Goal: Communication & Community: Answer question/provide support

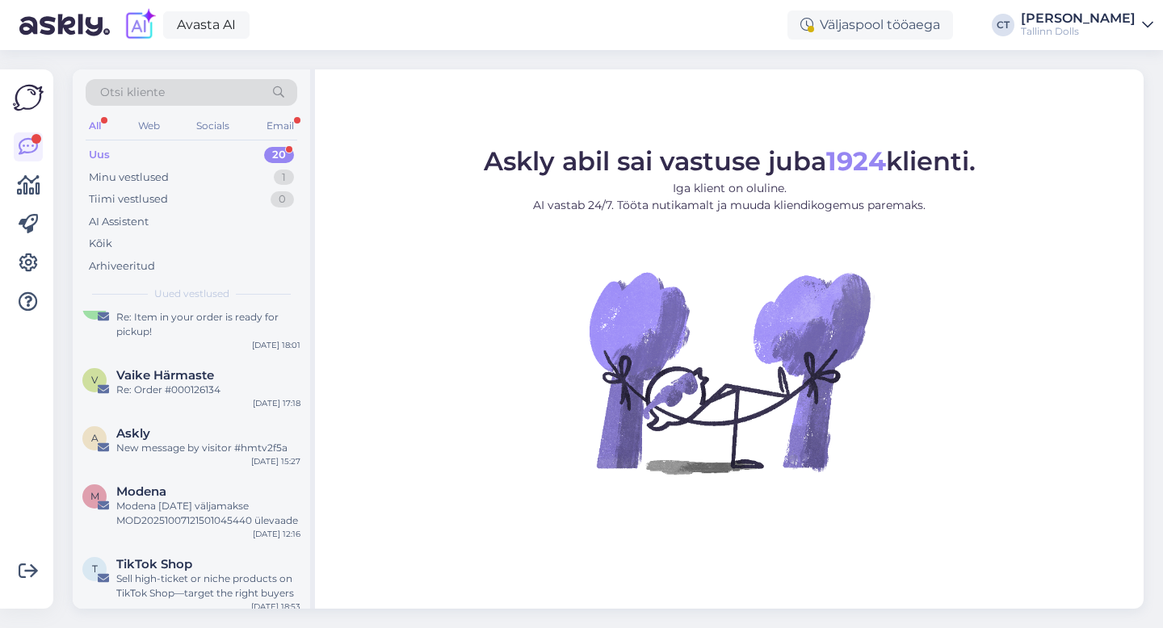
scroll to position [967, 0]
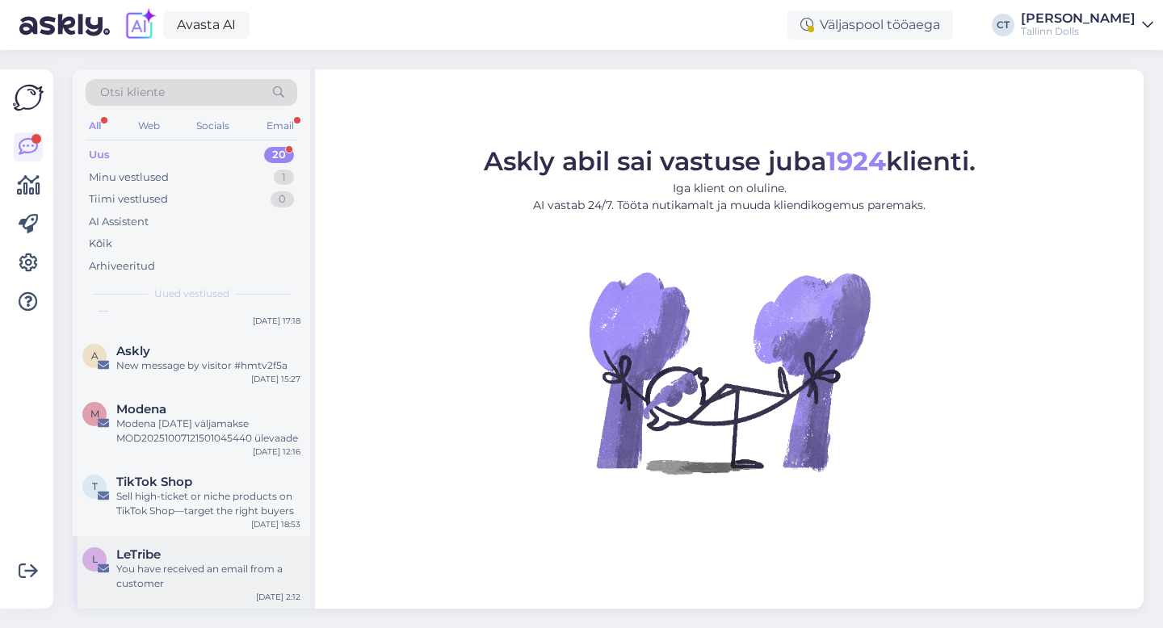
click at [225, 565] on div "You have received an email from a customer" at bounding box center [208, 576] width 184 height 29
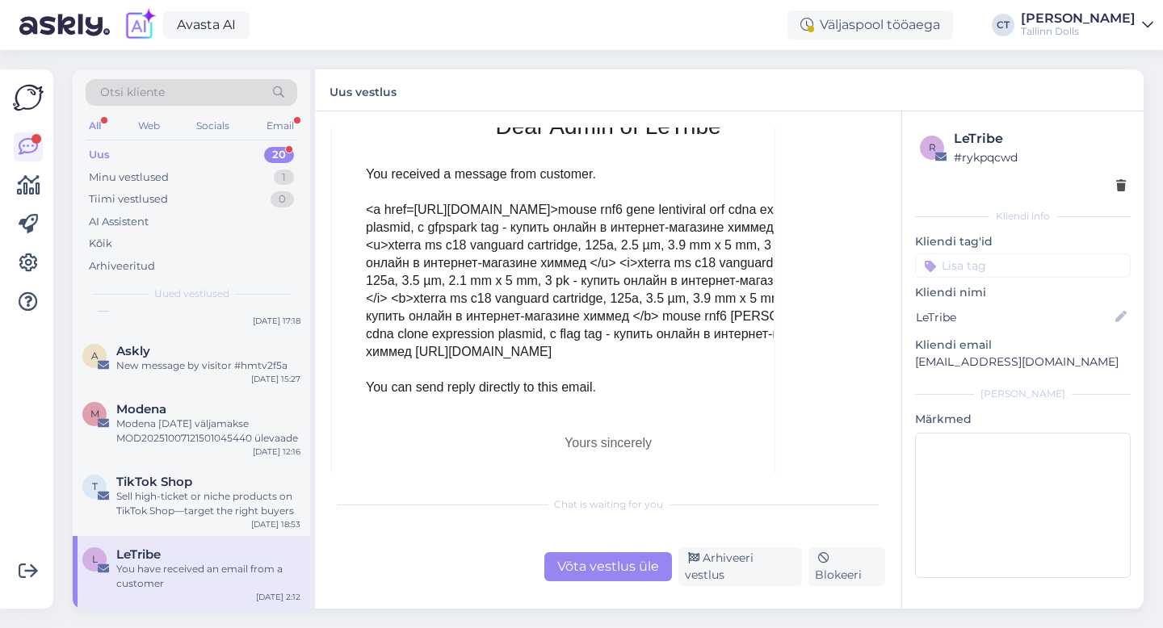
scroll to position [7148, 0]
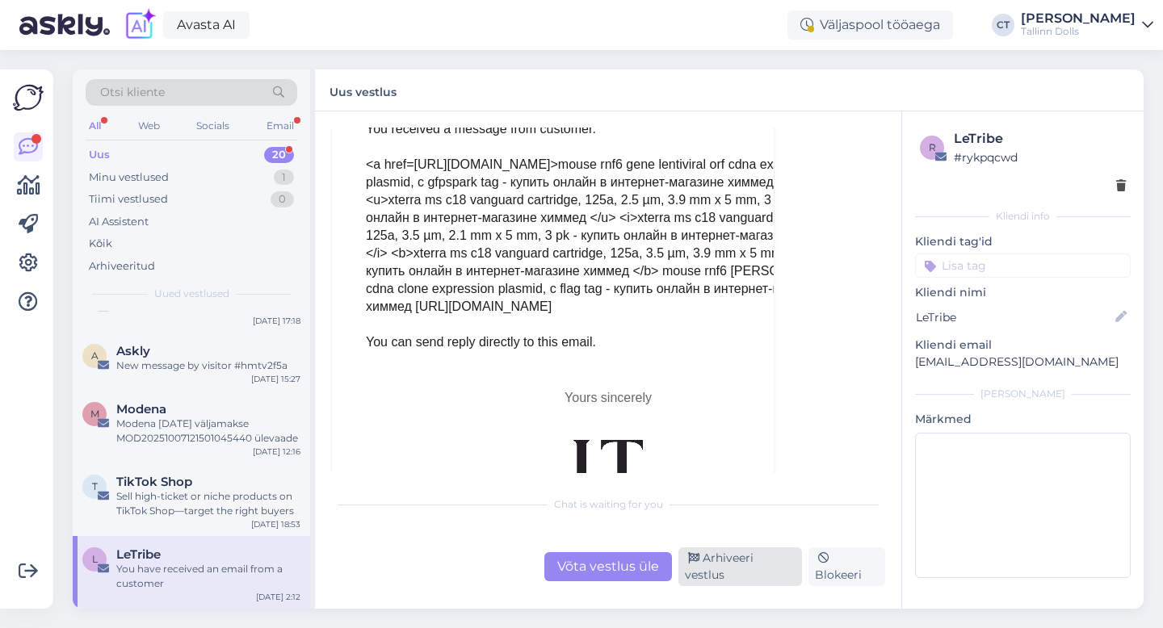
click at [743, 574] on div "Arhiveeri vestlus" at bounding box center [741, 567] width 124 height 39
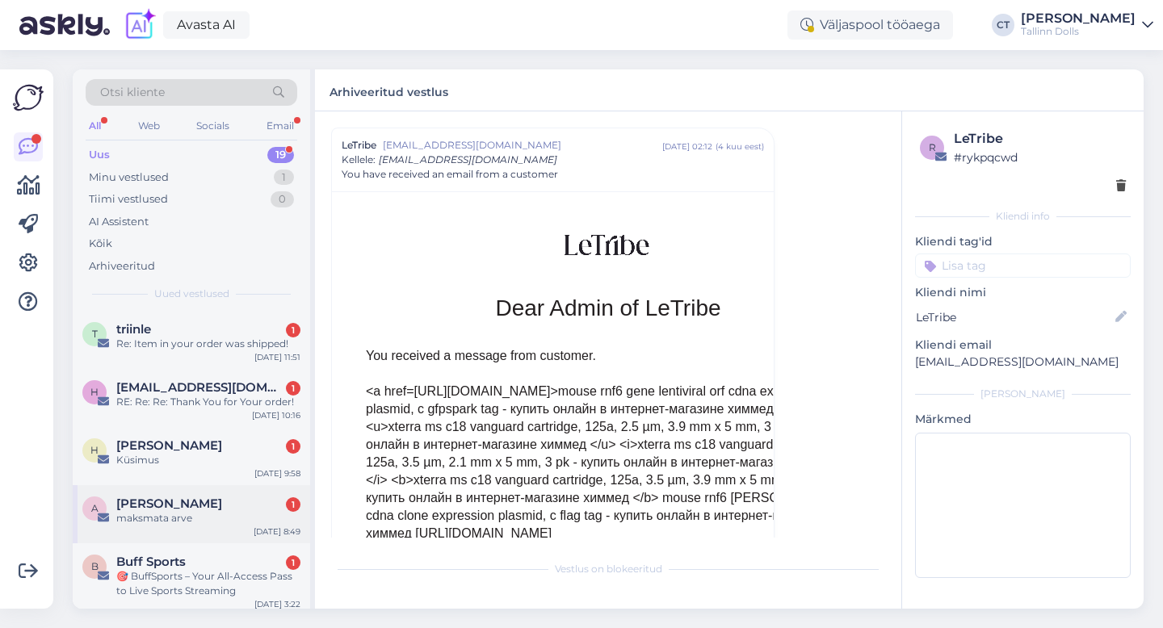
scroll to position [894, 0]
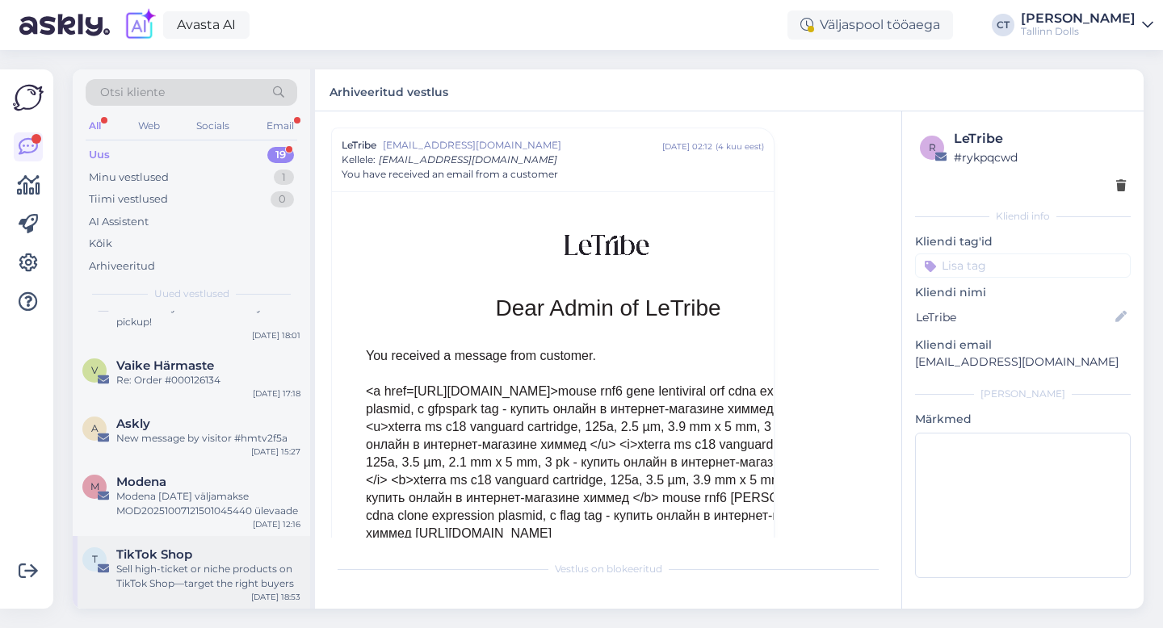
click at [204, 572] on div "Sell high-ticket or niche products on TikTok Shop—target the right buyers" at bounding box center [208, 576] width 184 height 29
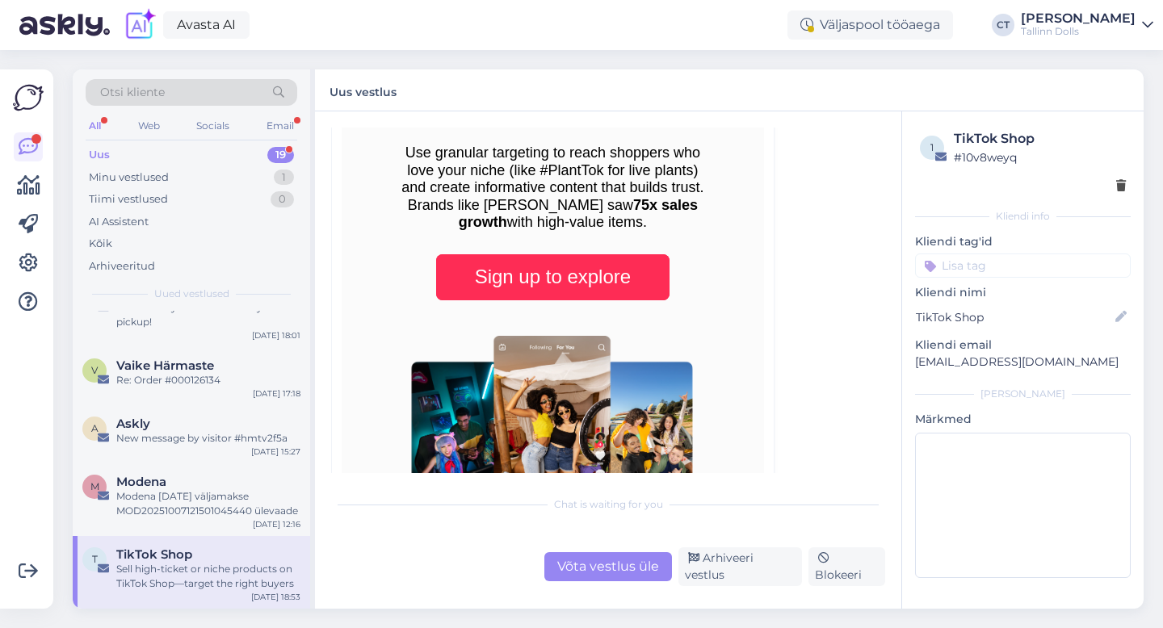
scroll to position [4167, 0]
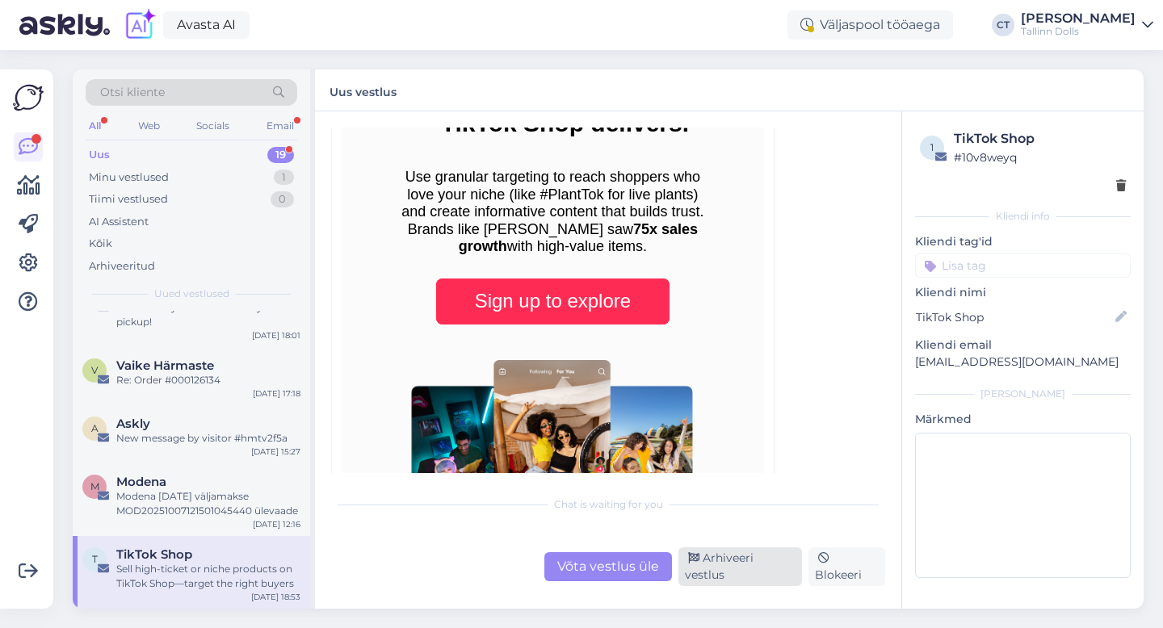
click at [732, 571] on div "Arhiveeri vestlus" at bounding box center [741, 567] width 124 height 39
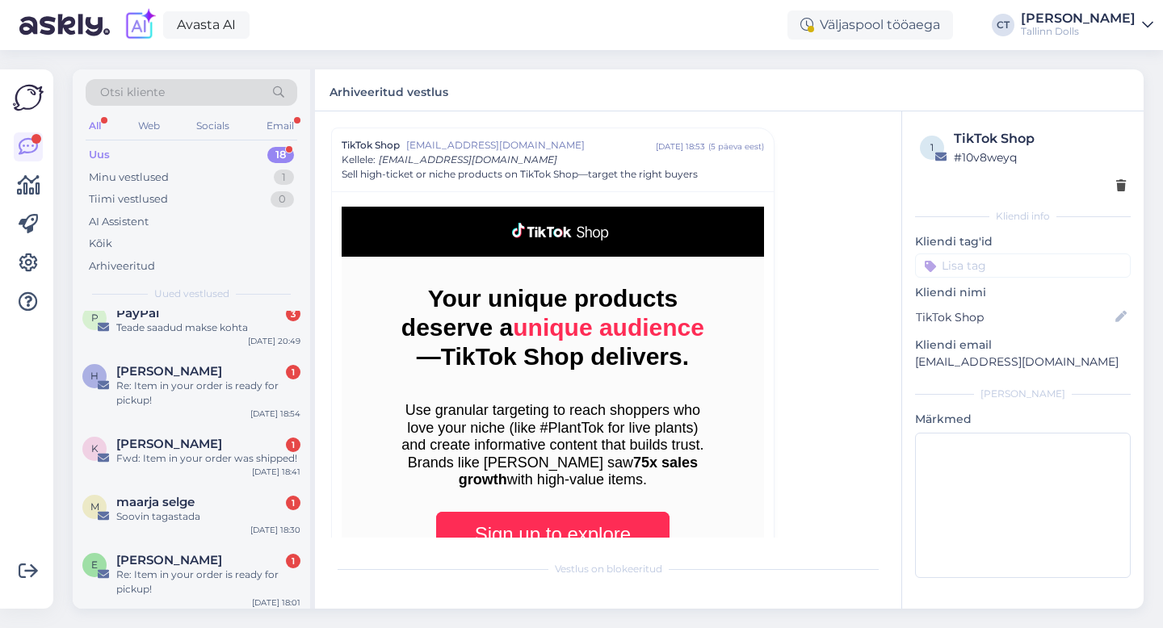
scroll to position [821, 0]
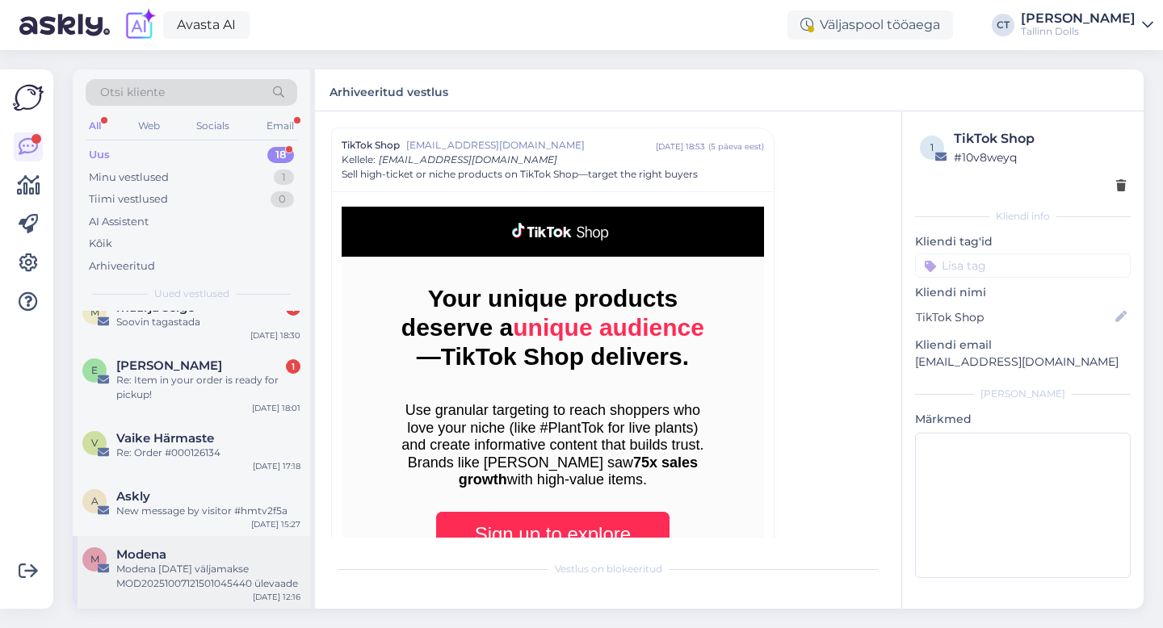
click at [210, 577] on div "Modena [DATE] väljamakse MOD20251007121501045440 ülevaade" at bounding box center [208, 576] width 184 height 29
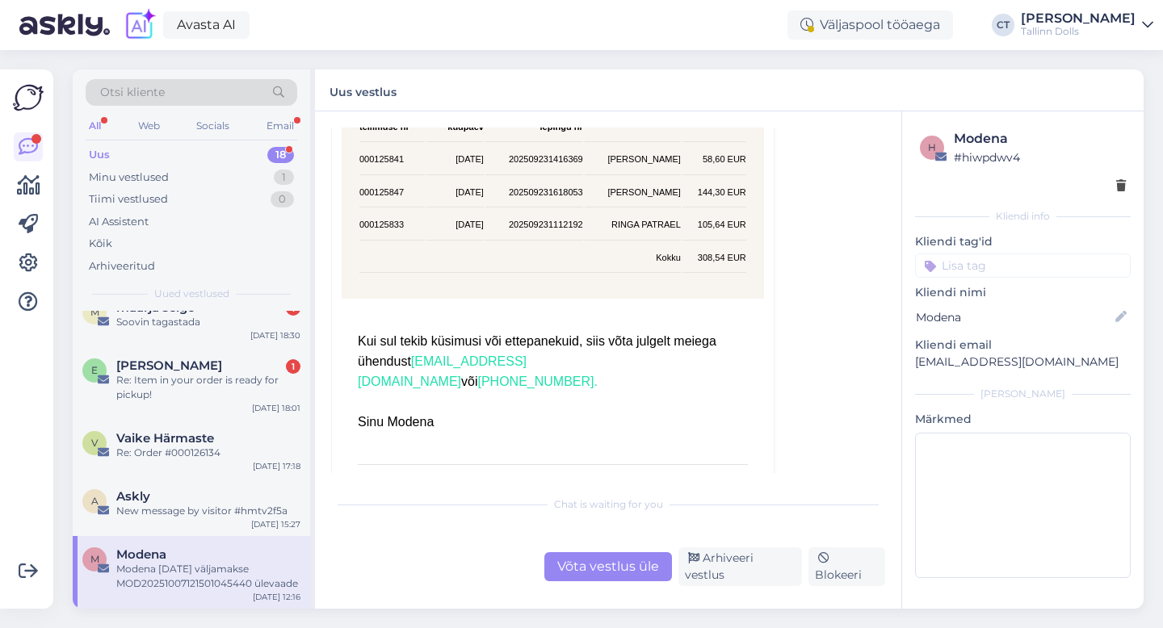
scroll to position [7454, 0]
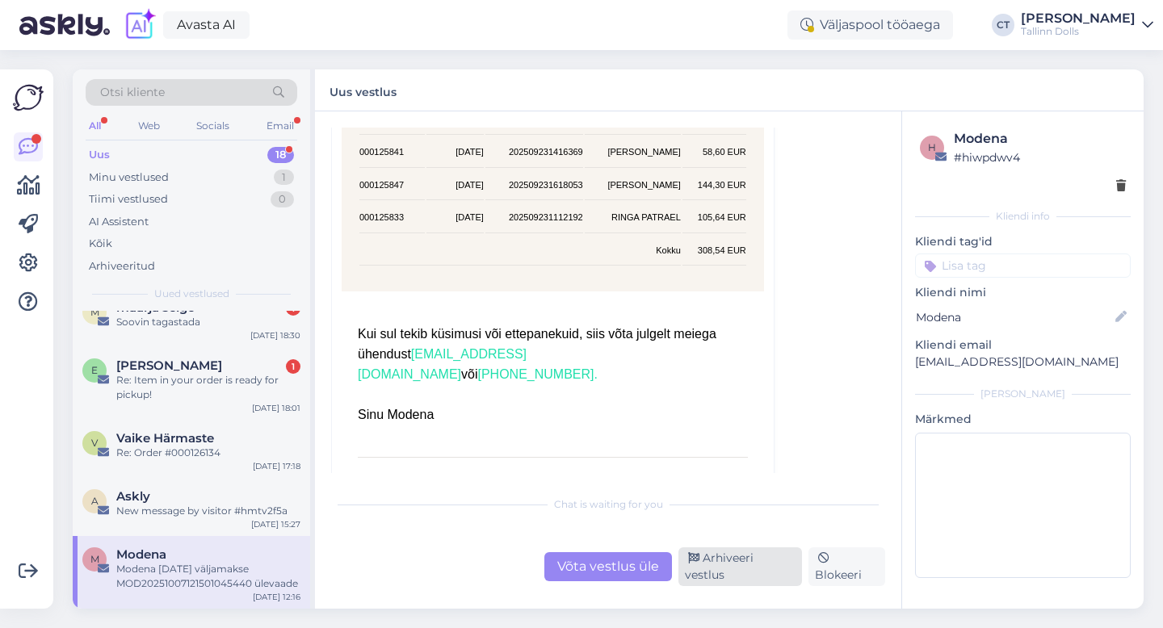
click at [733, 574] on div "Arhiveeri vestlus" at bounding box center [741, 567] width 124 height 39
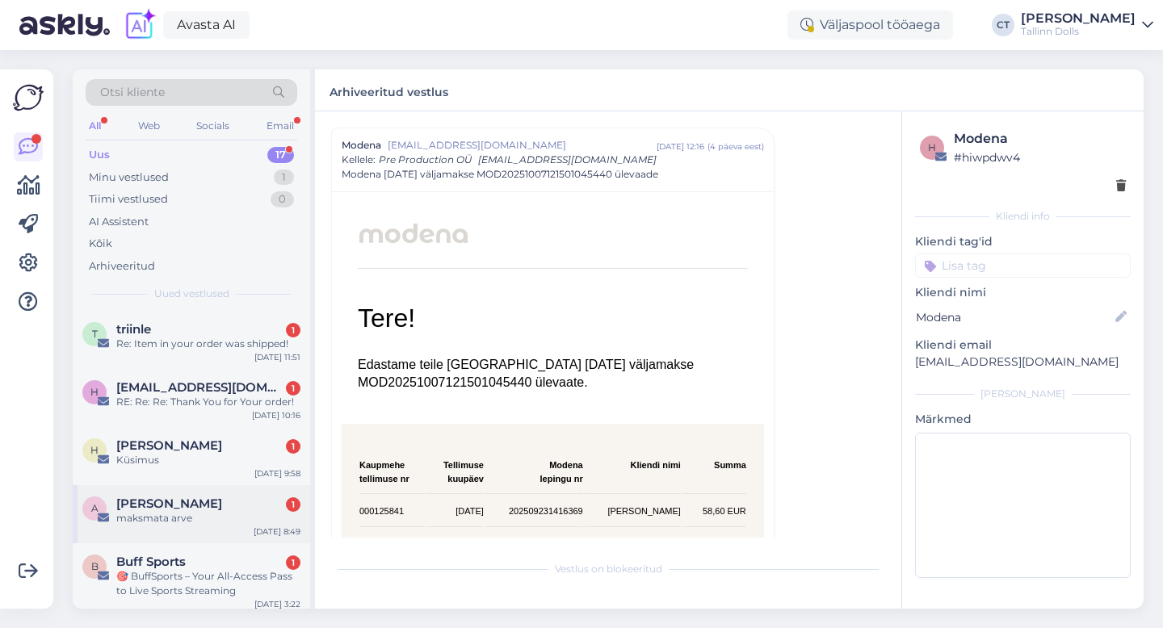
scroll to position [749, 0]
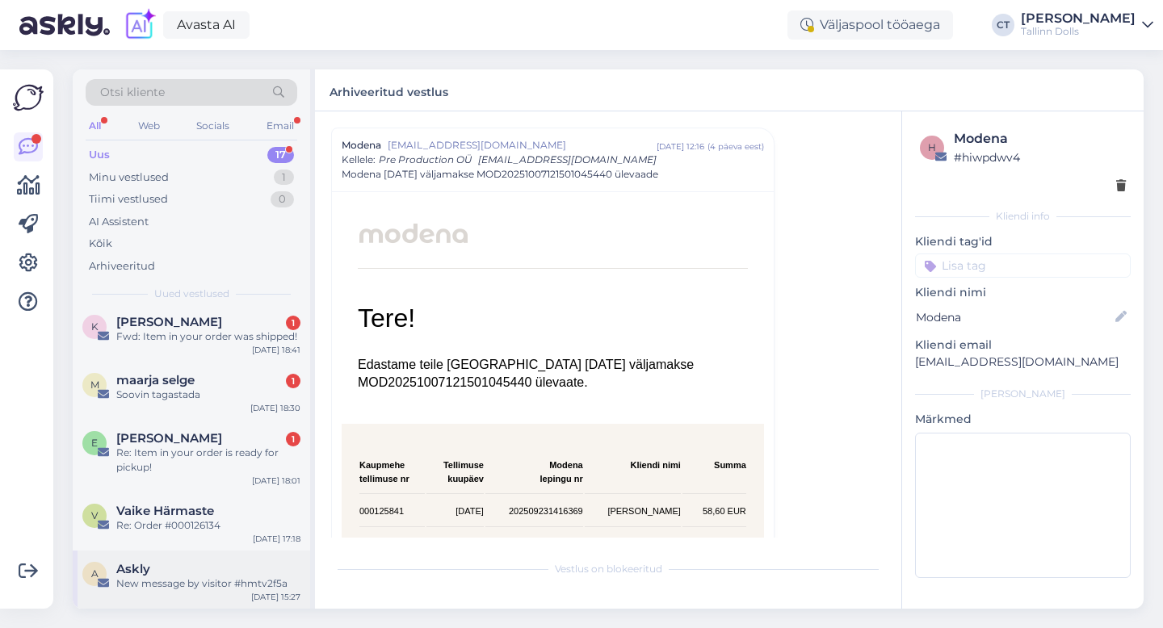
click at [194, 585] on div "New message by visitor #hmtv2f5a" at bounding box center [208, 584] width 184 height 15
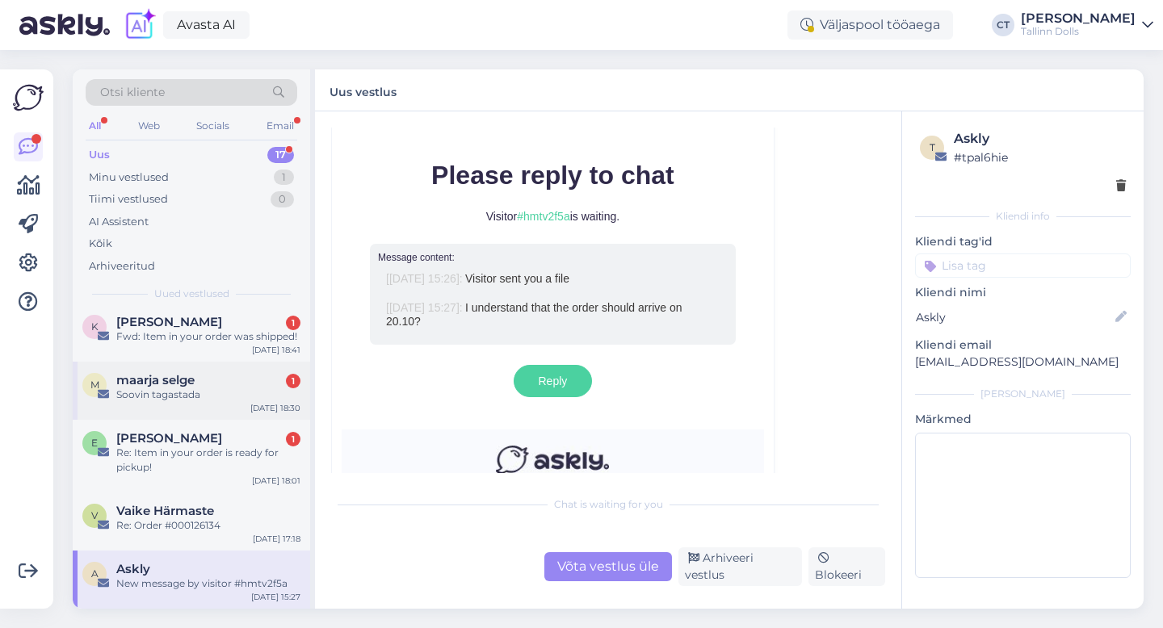
scroll to position [0, 0]
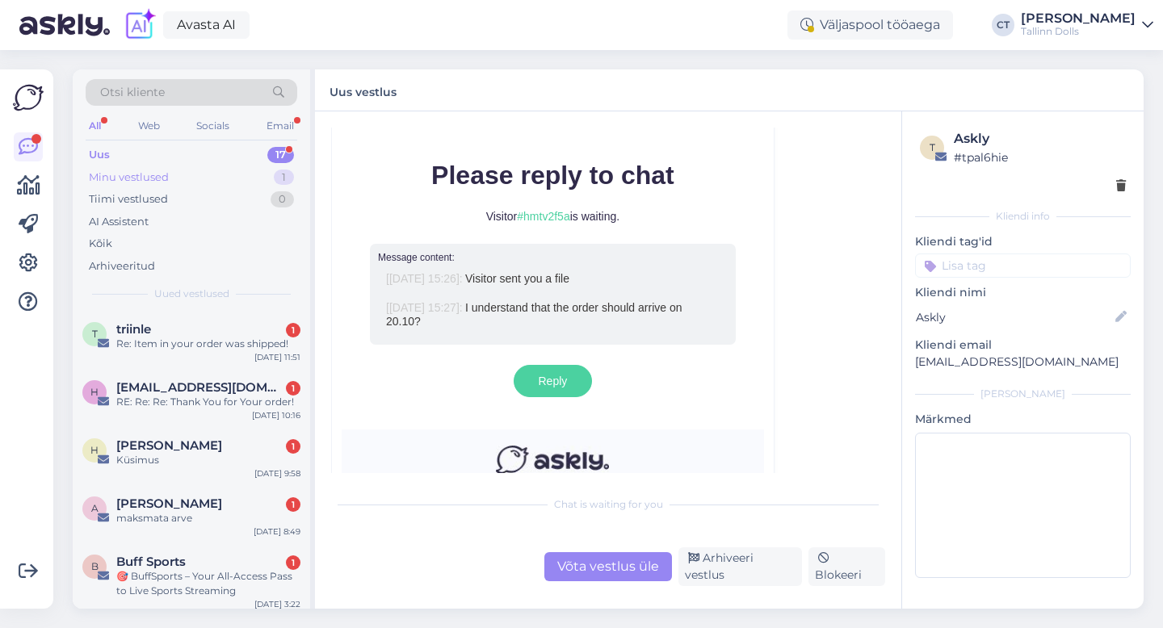
click at [211, 175] on div "Minu vestlused 1" at bounding box center [192, 177] width 212 height 23
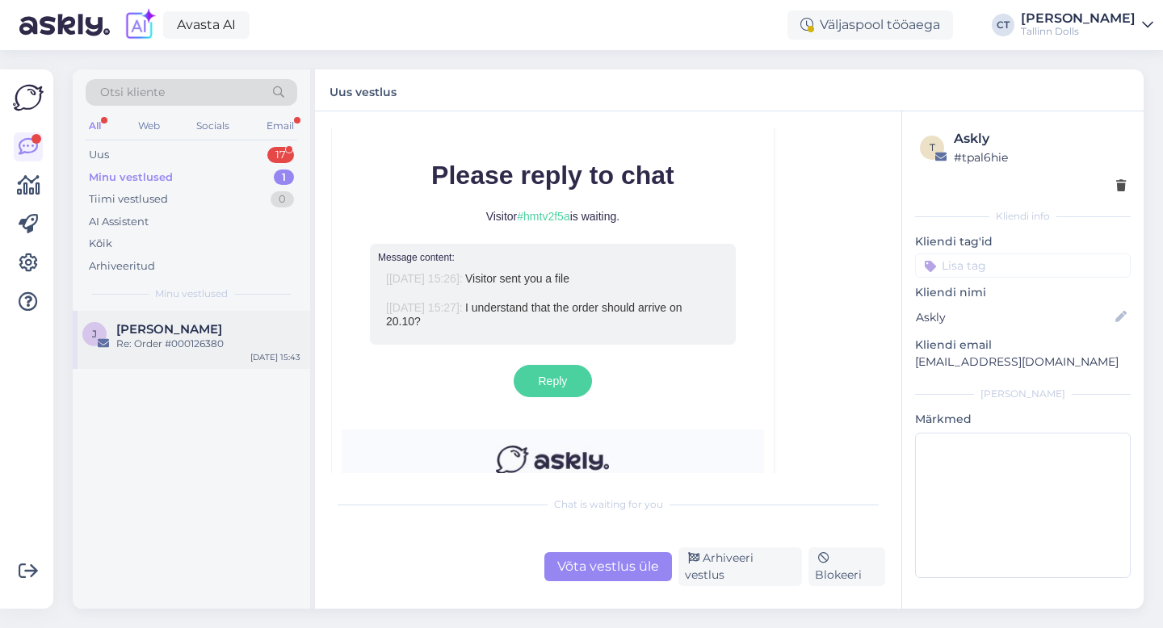
click at [187, 347] on div "Re: Order #000126380" at bounding box center [208, 344] width 184 height 15
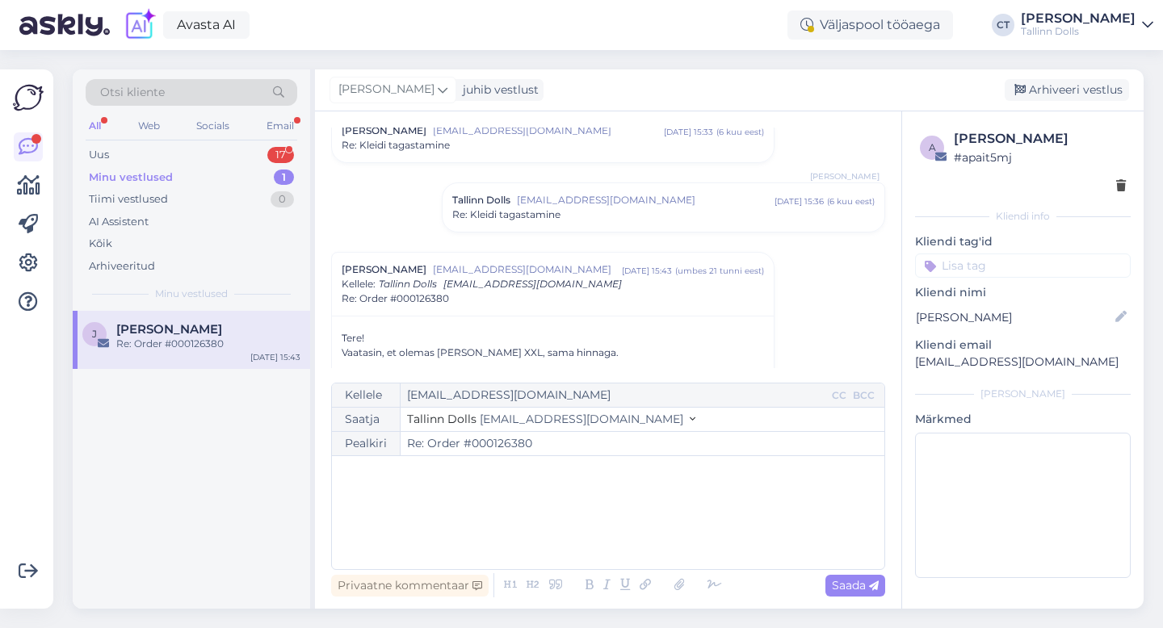
scroll to position [494, 0]
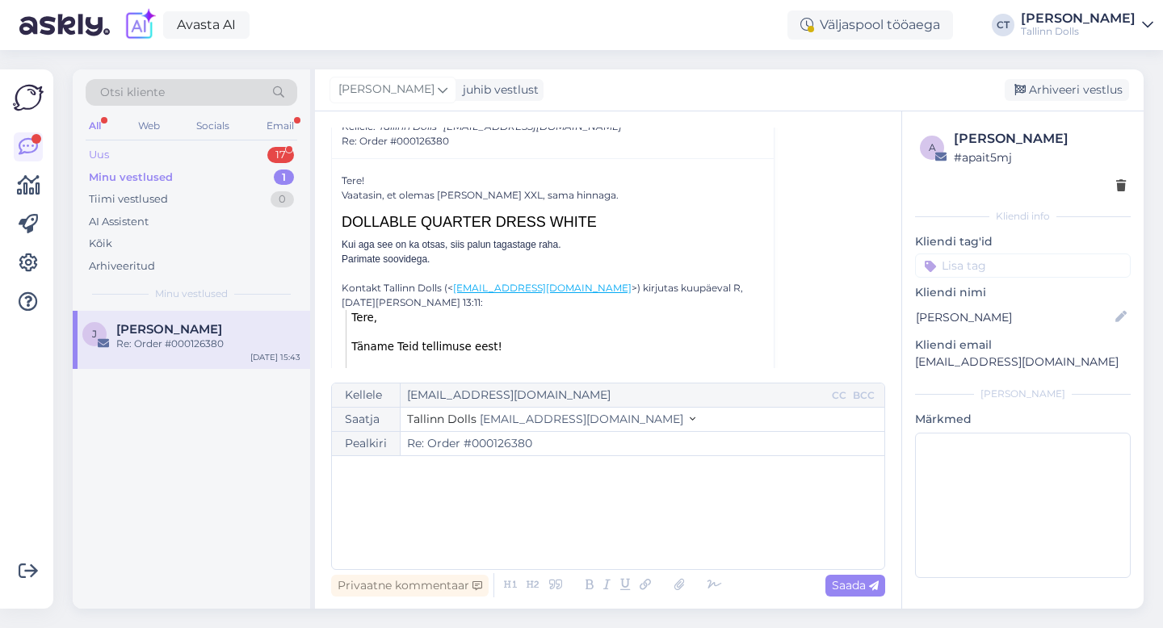
click at [181, 149] on div "Uus 17" at bounding box center [192, 155] width 212 height 23
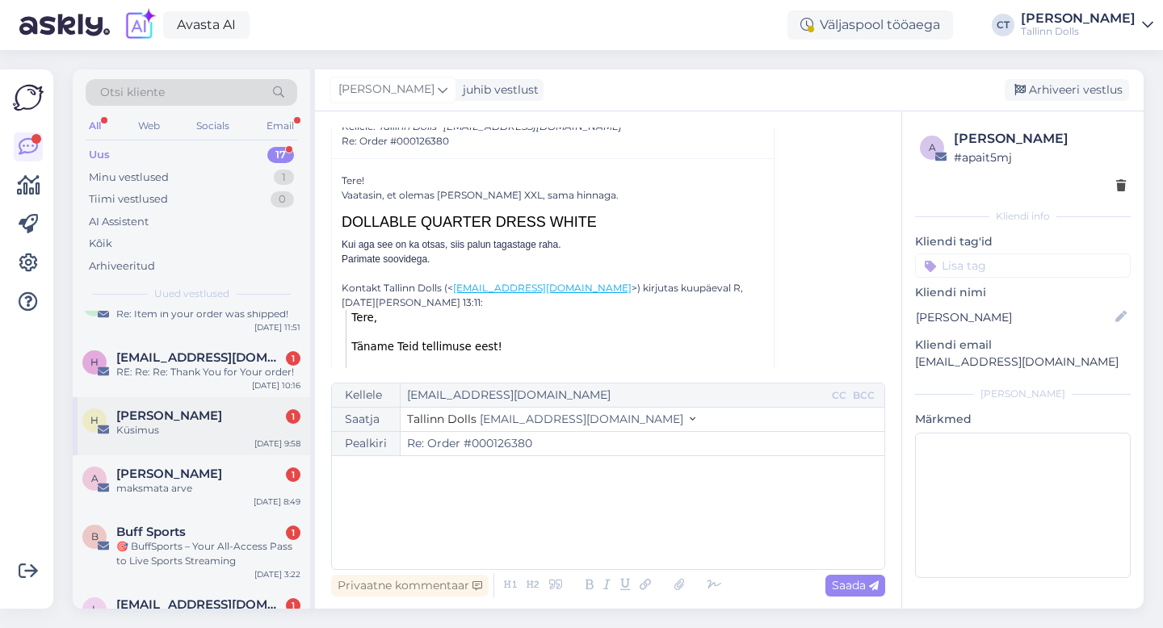
scroll to position [0, 0]
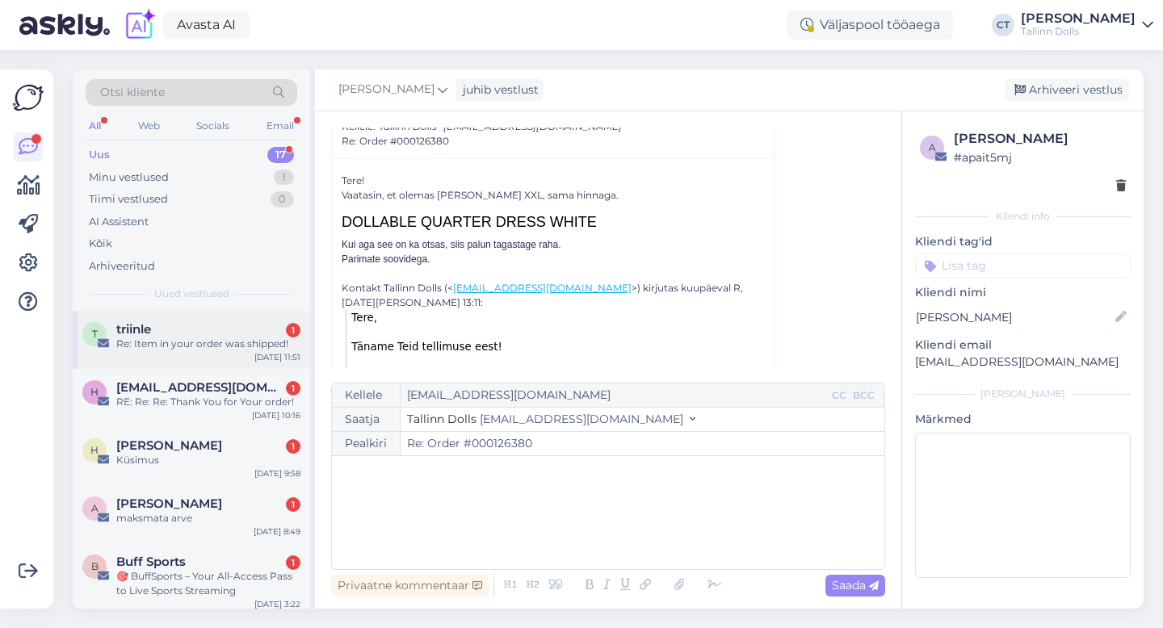
click at [208, 358] on div "t triinle 1 Re: Item in your order was shipped! [DATE] 11:51" at bounding box center [191, 340] width 237 height 58
